Goal: Task Accomplishment & Management: Use online tool/utility

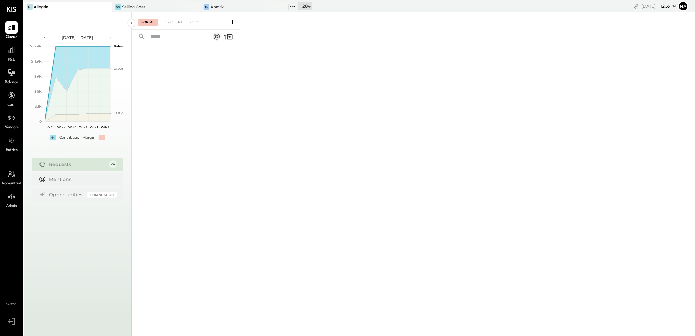
click at [302, 5] on div "+ 284" at bounding box center [305, 6] width 15 height 8
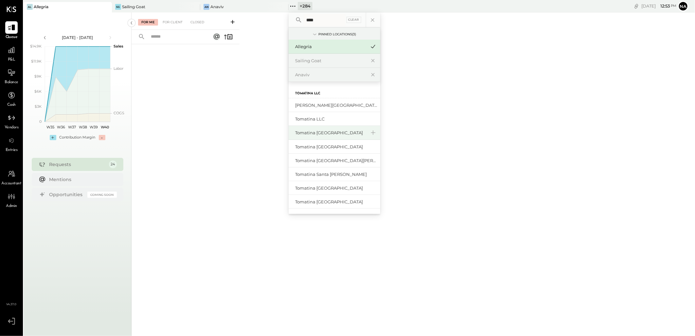
type input "****"
click at [333, 128] on div "Tomatina [GEOGRAPHIC_DATA]" at bounding box center [335, 133] width 92 height 14
click at [329, 135] on div "Tomatina [GEOGRAPHIC_DATA]" at bounding box center [330, 133] width 71 height 6
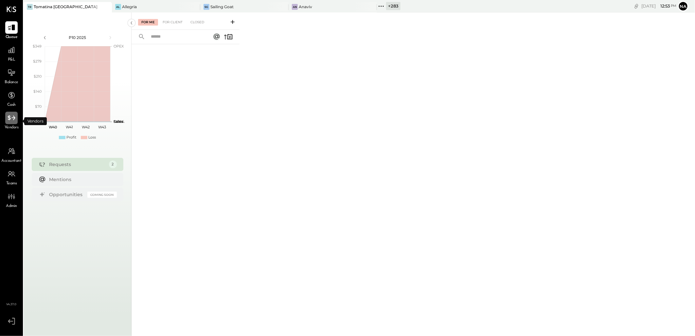
click at [10, 121] on icon at bounding box center [11, 118] width 9 height 9
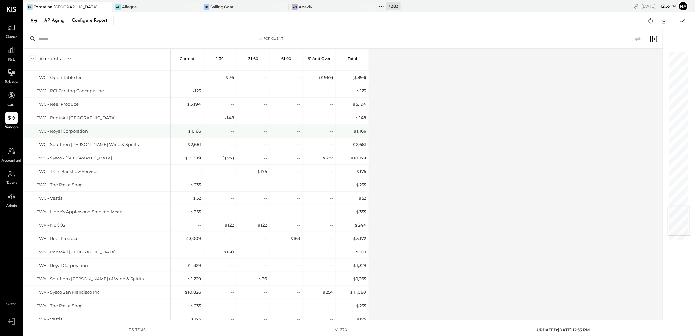
scroll to position [1312, 0]
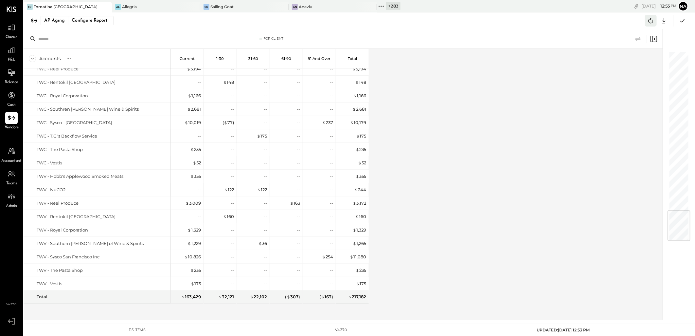
click at [652, 20] on icon at bounding box center [651, 20] width 9 height 9
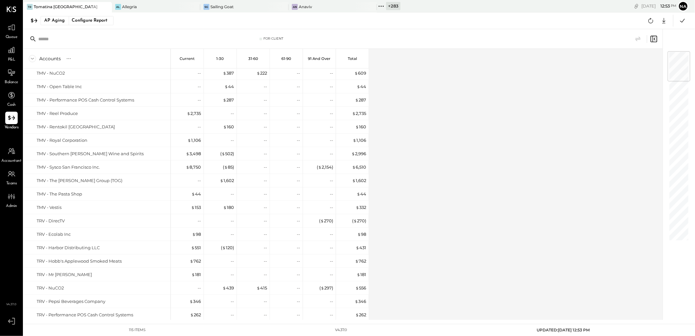
scroll to position [2, 0]
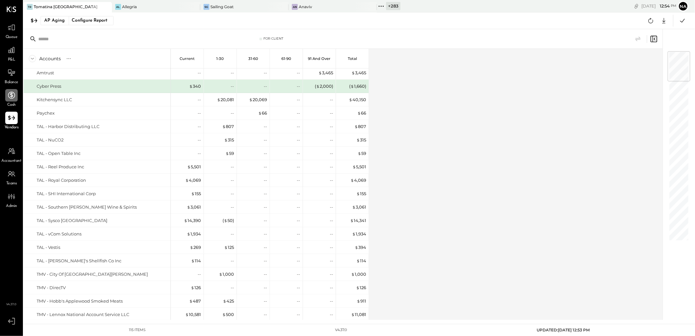
click at [11, 96] on icon at bounding box center [11, 95] width 9 height 9
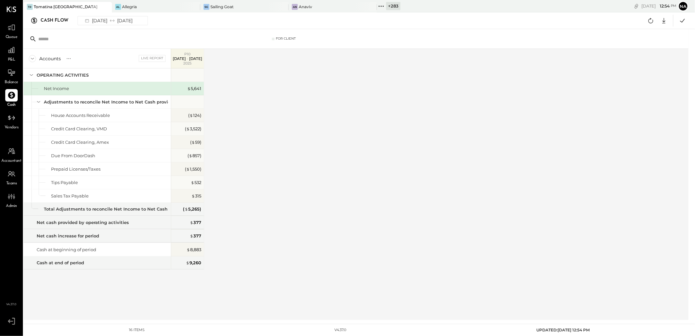
click at [12, 128] on span "Vendors" at bounding box center [12, 128] width 14 height 6
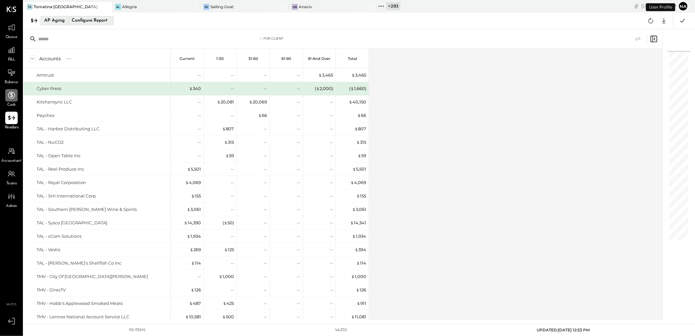
click at [88, 22] on div "Configure Report" at bounding box center [89, 20] width 41 height 9
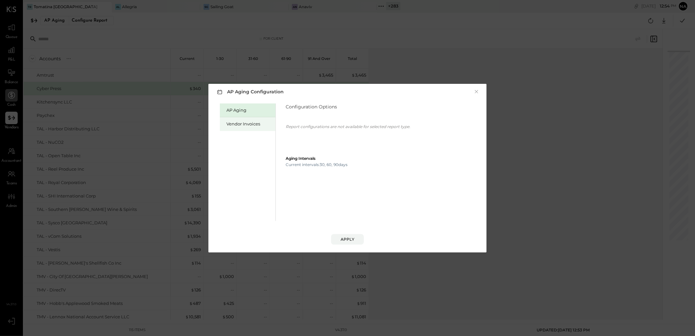
click at [234, 127] on div "Vendor Invoices" at bounding box center [250, 124] width 46 height 6
click at [312, 124] on icon "button" at bounding box center [314, 122] width 5 height 5
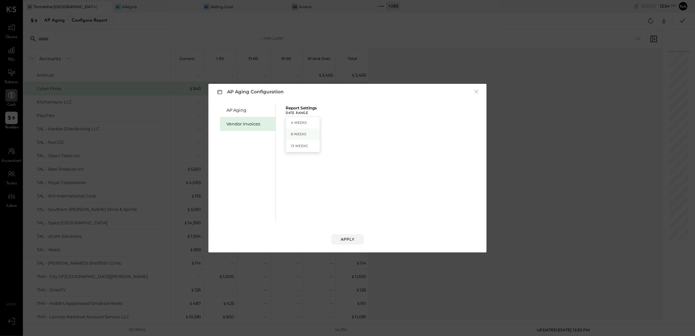
click at [308, 131] on div "8 Weeks" at bounding box center [303, 134] width 34 height 12
click at [341, 237] on button "Apply" at bounding box center [347, 239] width 33 height 10
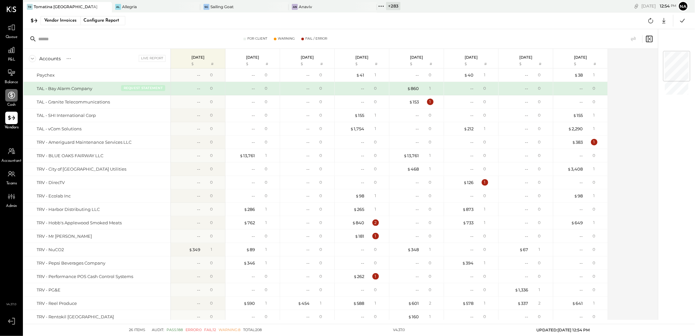
click at [144, 89] on button "REQUEST STATEMENT" at bounding box center [143, 88] width 44 height 6
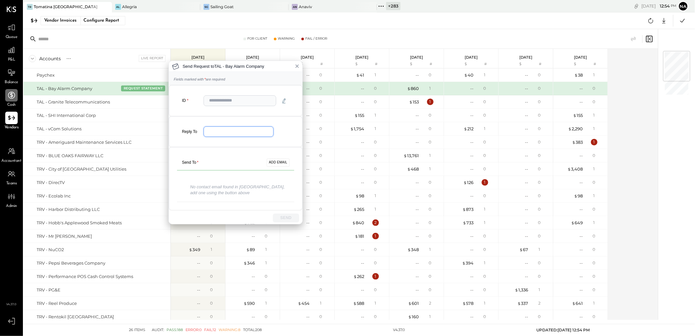
click at [248, 134] on input "email" at bounding box center [239, 131] width 70 height 11
click at [246, 101] on input "text" at bounding box center [240, 100] width 73 height 11
click at [283, 102] on button "✓" at bounding box center [284, 101] width 10 height 10
click at [286, 101] on icon "button" at bounding box center [284, 99] width 5 height 5
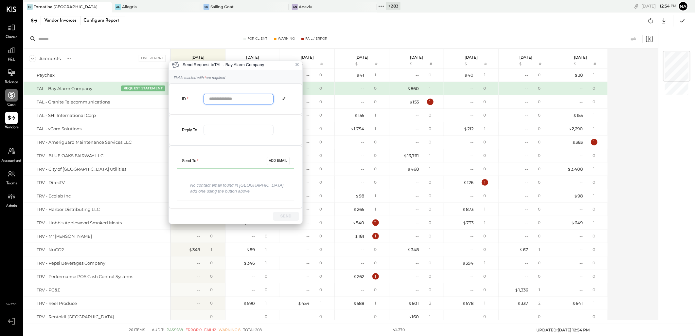
click at [246, 100] on input "text" at bounding box center [239, 99] width 70 height 11
type input "**"
click at [279, 125] on div at bounding box center [249, 130] width 91 height 11
click at [284, 102] on button "✓" at bounding box center [284, 99] width 10 height 10
click at [237, 132] on input "email" at bounding box center [239, 130] width 70 height 11
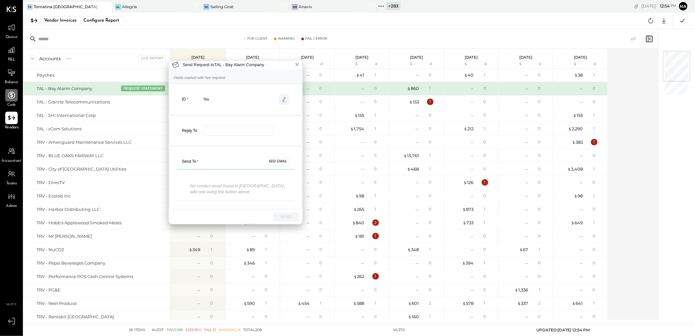
click at [282, 98] on icon "button" at bounding box center [284, 99] width 5 height 5
click at [253, 98] on input "**" at bounding box center [239, 99] width 70 height 11
type input "**"
click at [277, 123] on div "Reply To" at bounding box center [235, 130] width 117 height 15
click at [242, 130] on input "email" at bounding box center [239, 130] width 70 height 11
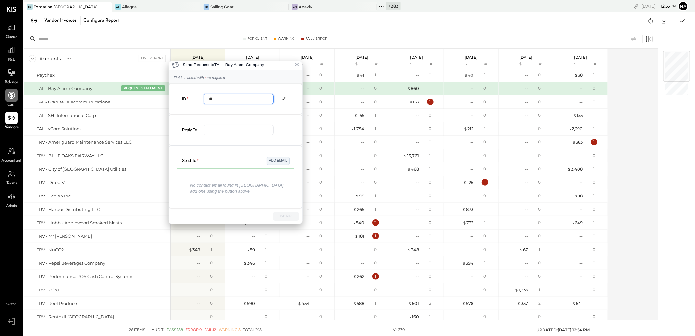
click at [275, 158] on button "ADD EMAIL" at bounding box center [278, 161] width 23 height 8
click at [634, 92] on div "Send Request to TAL - Bay Alarm Company Fields marked with * are required ID **…" at bounding box center [347, 168] width 695 height 336
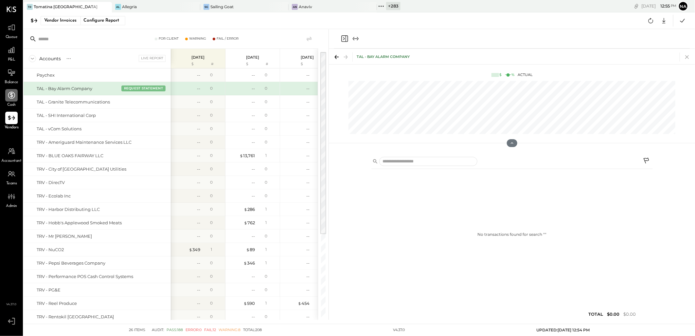
click at [687, 54] on icon at bounding box center [687, 56] width 9 height 9
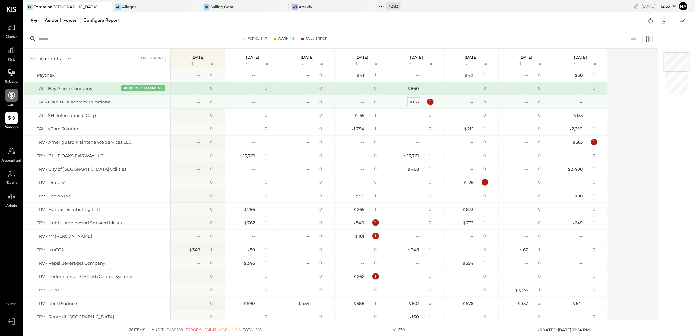
click at [417, 102] on div "$ 153" at bounding box center [414, 102] width 10 height 6
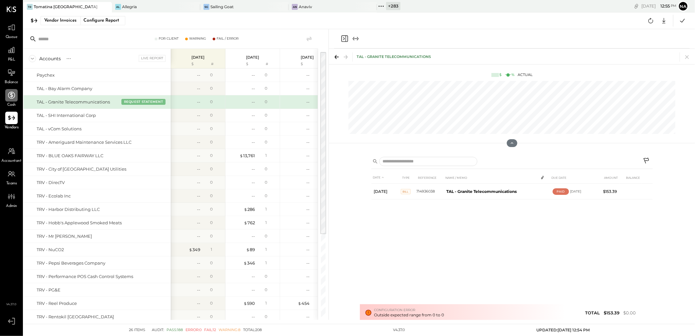
click at [686, 61] on div "TAL - Granite Telecommunications" at bounding box center [512, 56] width 366 height 15
click at [686, 56] on icon at bounding box center [687, 56] width 9 height 9
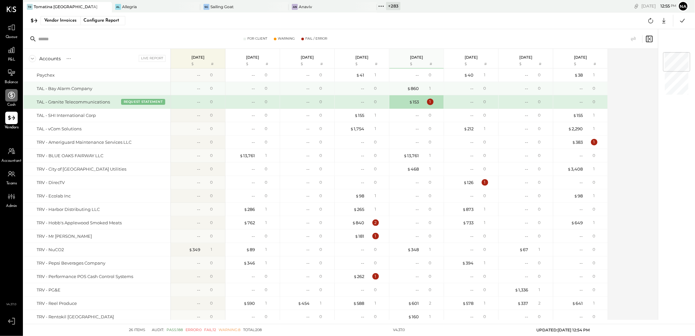
click at [427, 88] on div "1" at bounding box center [431, 88] width 21 height 6
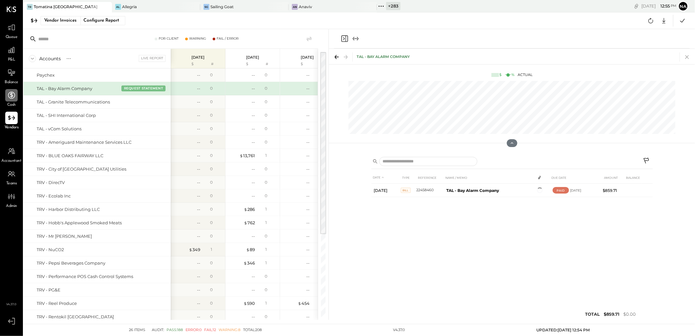
click at [687, 57] on icon at bounding box center [687, 56] width 9 height 9
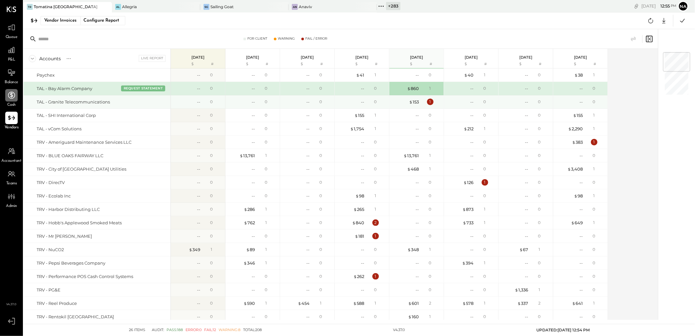
click at [410, 98] on div "$ 153 1" at bounding box center [417, 101] width 49 height 13
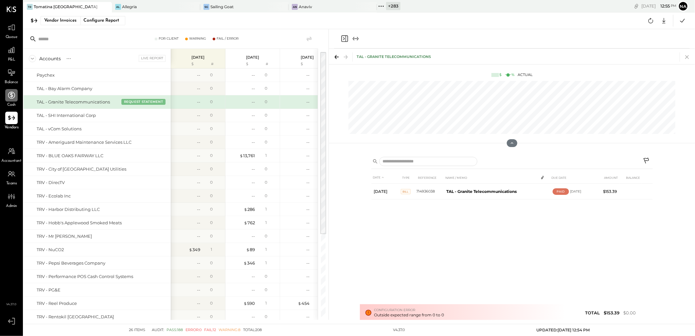
click at [685, 54] on icon at bounding box center [687, 56] width 9 height 9
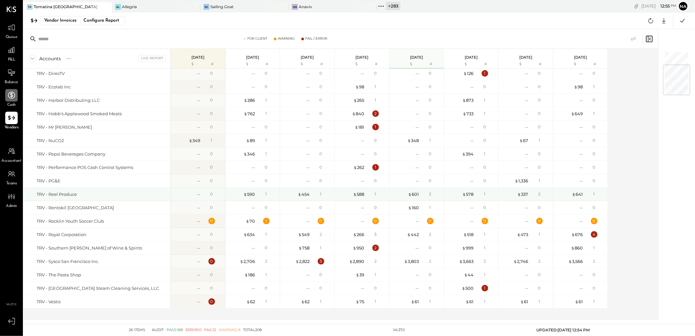
scroll to position [114, 0]
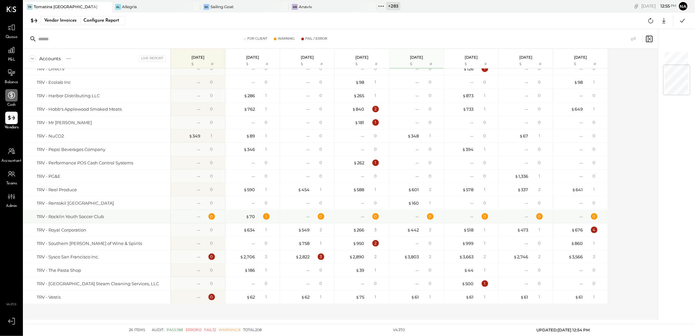
click at [261, 216] on div "1" at bounding box center [267, 216] width 21 height 7
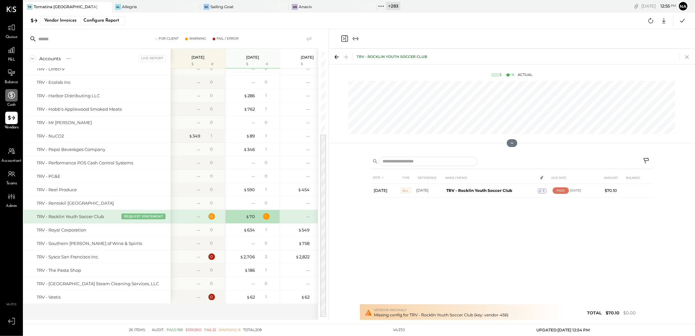
click at [689, 56] on icon at bounding box center [688, 57] width 4 height 4
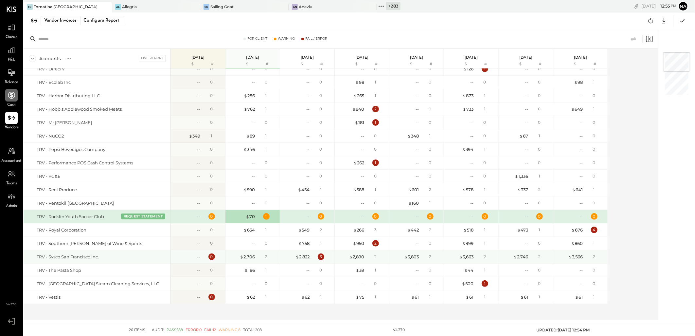
click at [313, 259] on div "3" at bounding box center [321, 256] width 21 height 7
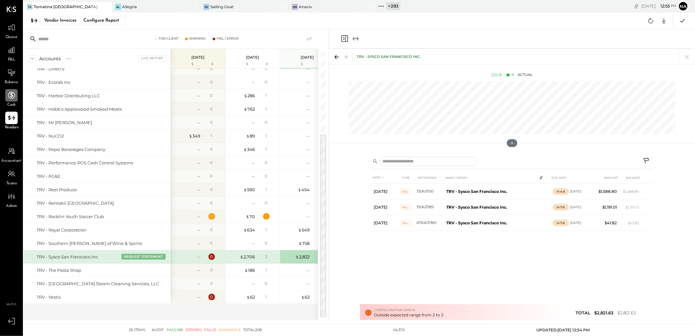
click at [686, 58] on icon at bounding box center [687, 56] width 9 height 9
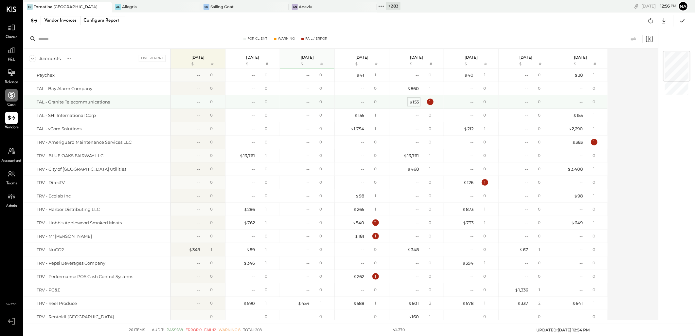
click at [413, 102] on span "$" at bounding box center [411, 101] width 4 height 5
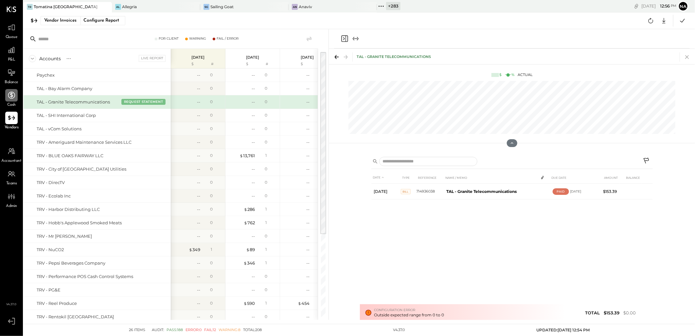
click at [689, 56] on icon at bounding box center [687, 56] width 9 height 9
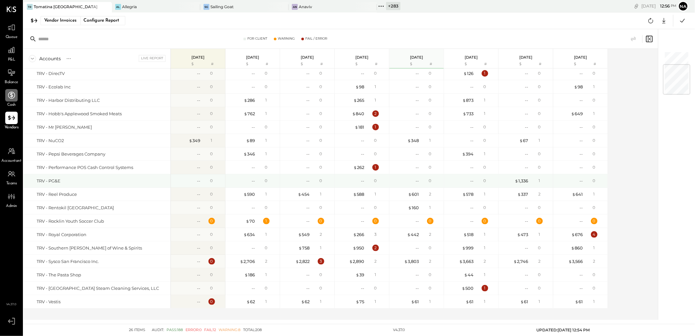
scroll to position [114, 0]
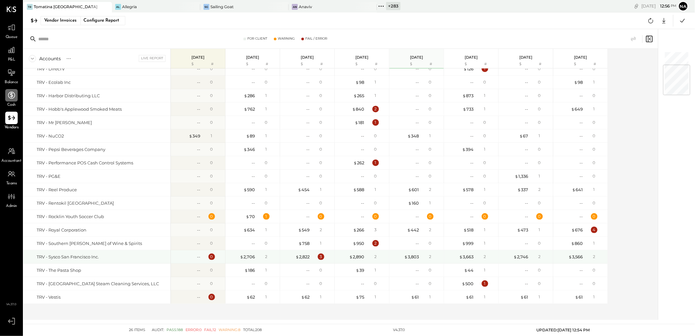
click at [316, 259] on div "3" at bounding box center [321, 256] width 21 height 7
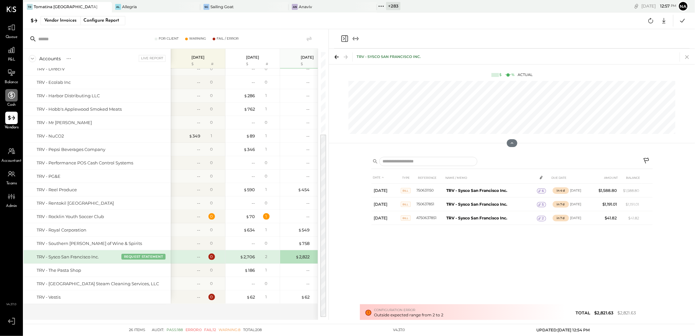
click at [689, 60] on icon at bounding box center [687, 56] width 9 height 9
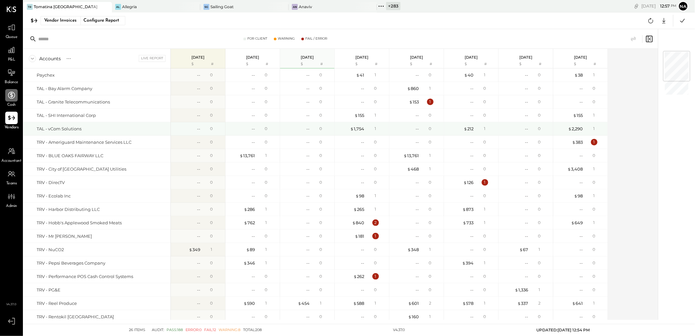
click at [449, 129] on div "$ 212" at bounding box center [461, 129] width 26 height 6
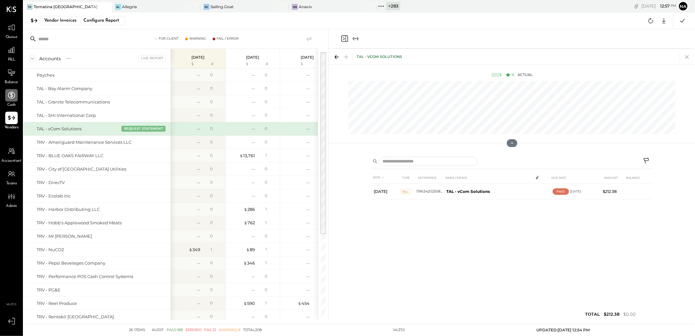
click at [688, 53] on icon at bounding box center [687, 56] width 9 height 9
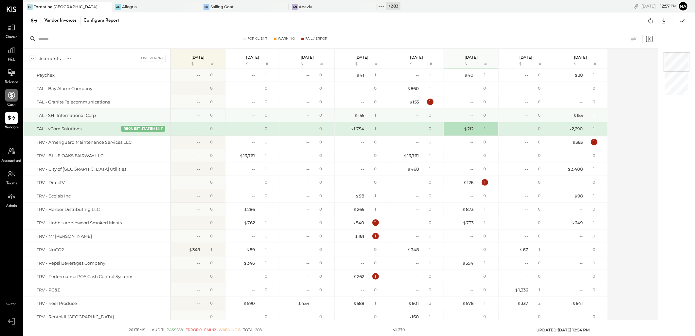
click at [137, 114] on div "TAL - SHI International Corp" at bounding box center [102, 115] width 131 height 6
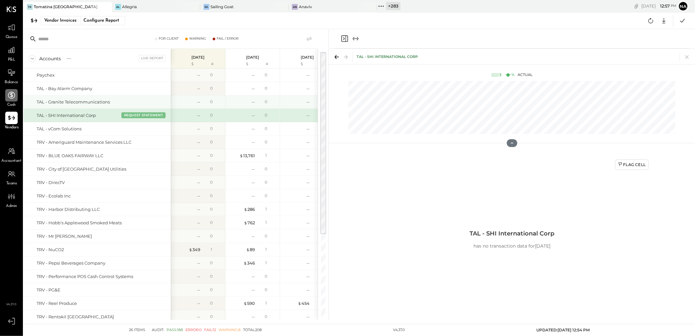
click at [142, 104] on div "TAL - Granite Telecommunications" at bounding box center [103, 102] width 132 height 6
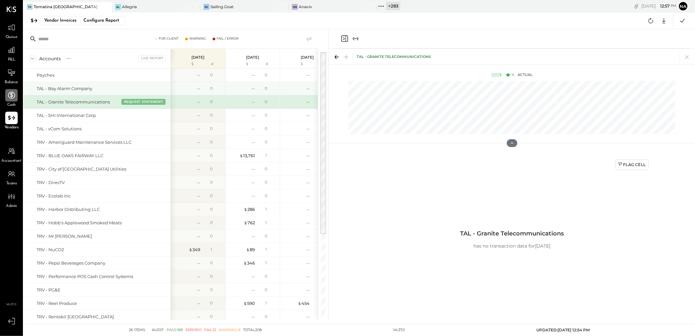
click at [142, 84] on div "TAL - Bay Alarm Company" at bounding box center [97, 88] width 147 height 13
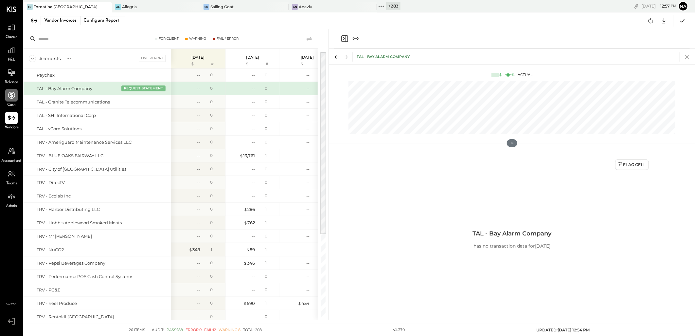
click at [687, 57] on icon at bounding box center [687, 56] width 9 height 9
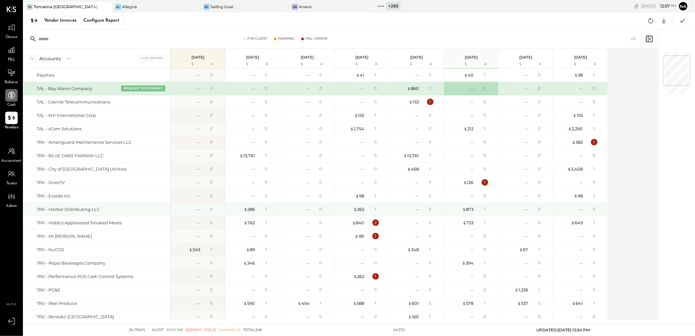
scroll to position [114, 0]
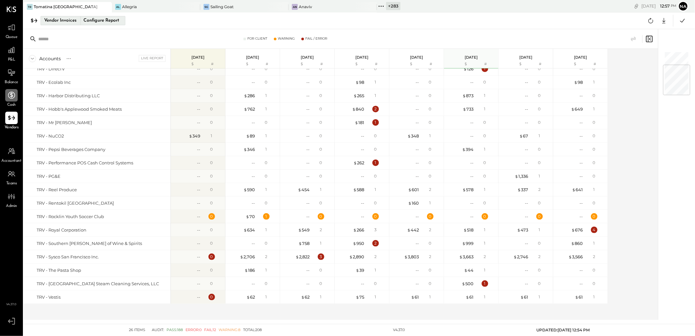
click at [98, 16] on div "Configure Report" at bounding box center [101, 20] width 41 height 9
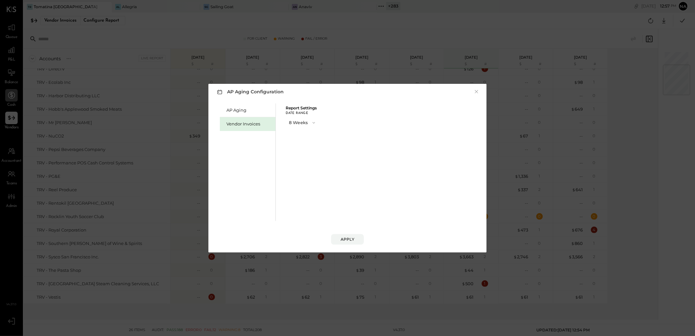
click at [305, 122] on button "8 Weeks" at bounding box center [303, 123] width 34 height 12
click at [308, 124] on div "4 Weeks" at bounding box center [302, 123] width 33 height 12
click at [348, 236] on div "Apply" at bounding box center [348, 239] width 14 height 6
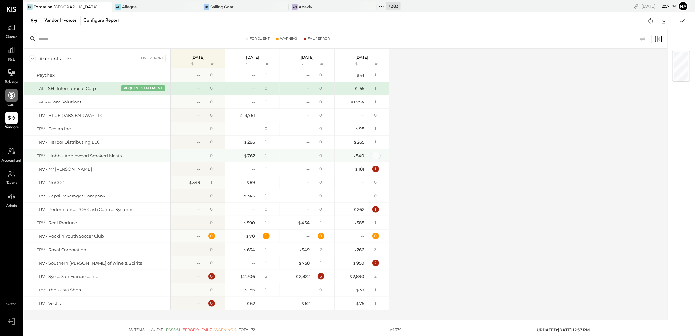
click at [375, 158] on div "2" at bounding box center [376, 155] width 7 height 7
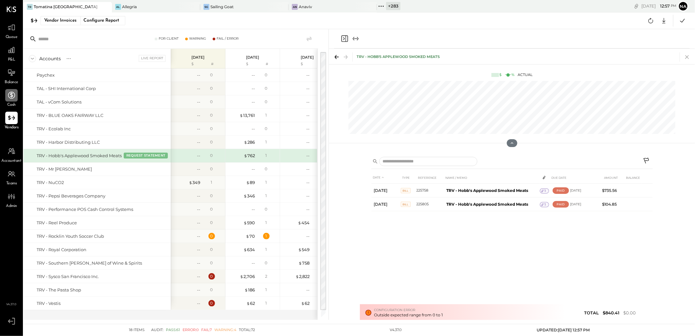
click at [689, 56] on icon at bounding box center [688, 57] width 4 height 4
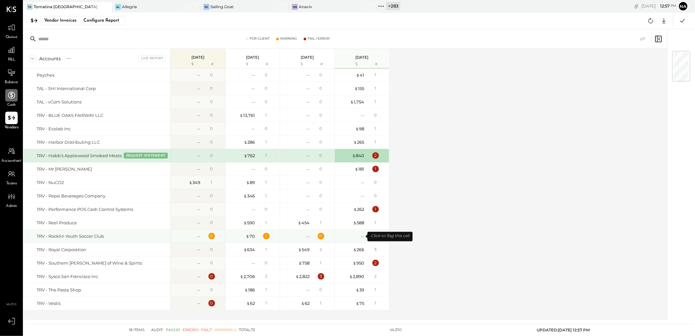
click at [356, 238] on div "--" at bounding box center [351, 236] width 26 height 6
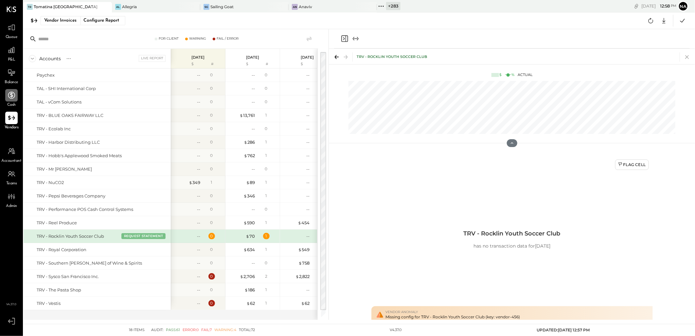
click at [686, 55] on icon at bounding box center [687, 56] width 9 height 9
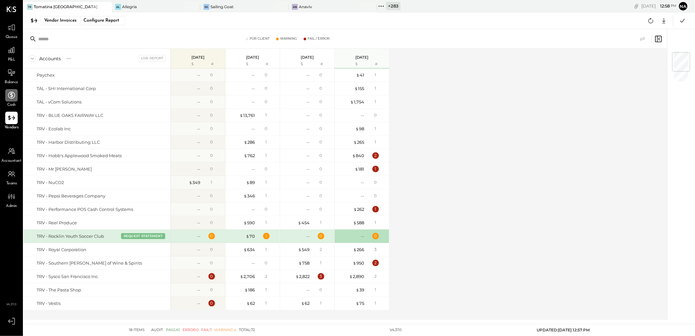
scroll to position [7, 0]
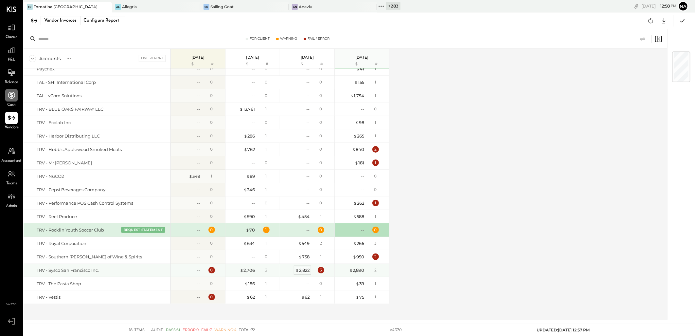
click at [306, 272] on div "$ 2,822" at bounding box center [303, 270] width 14 height 6
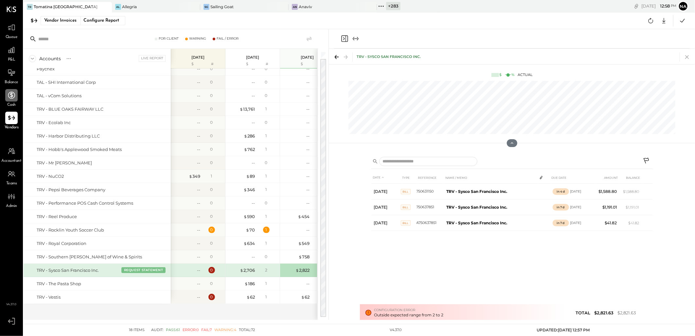
click at [689, 55] on icon at bounding box center [687, 56] width 9 height 9
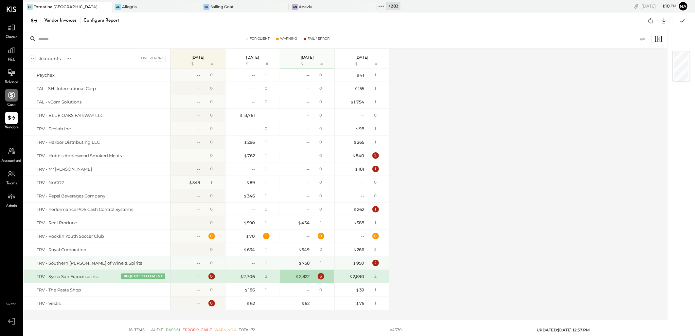
scroll to position [7, 0]
